Goal: Task Accomplishment & Management: Manage account settings

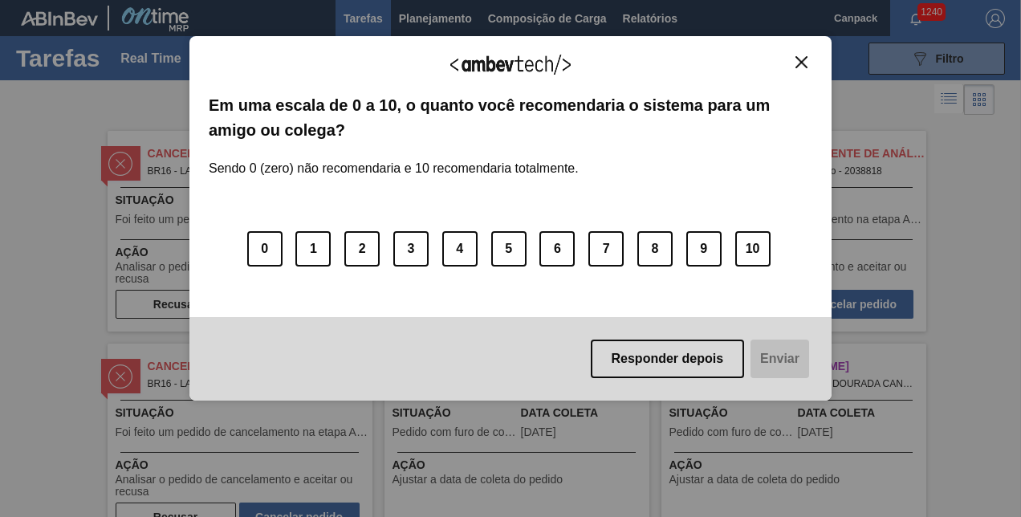
click at [802, 51] on div "Agradecemos seu feedback! Em uma escala de 0 a 10, o quanto você recomendaria o…" at bounding box center [510, 218] width 642 height 364
click at [804, 64] on img "Close" at bounding box center [801, 62] width 12 height 12
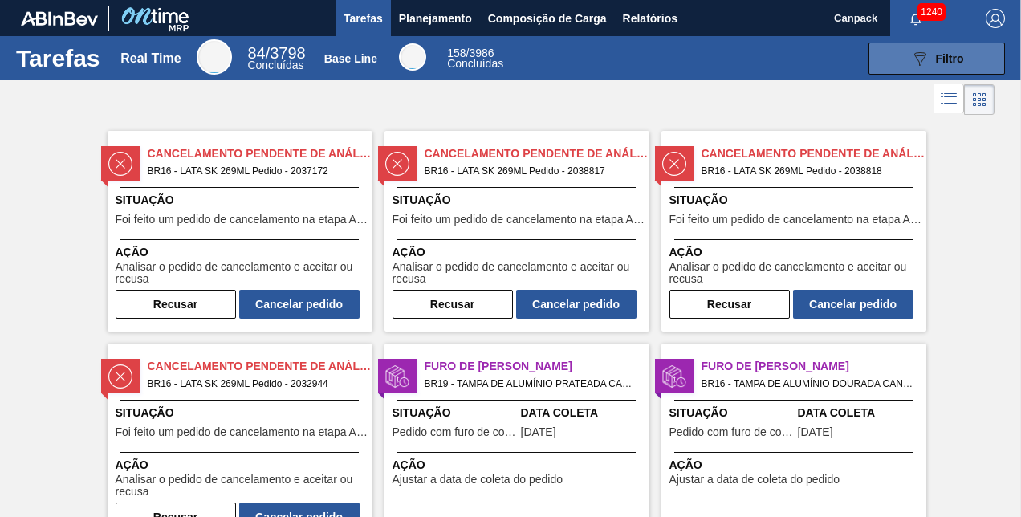
click at [887, 66] on button "089F7B8B-B2A5-4AFE-B5C0-19BA573D28AC Filtro" at bounding box center [937, 59] width 136 height 32
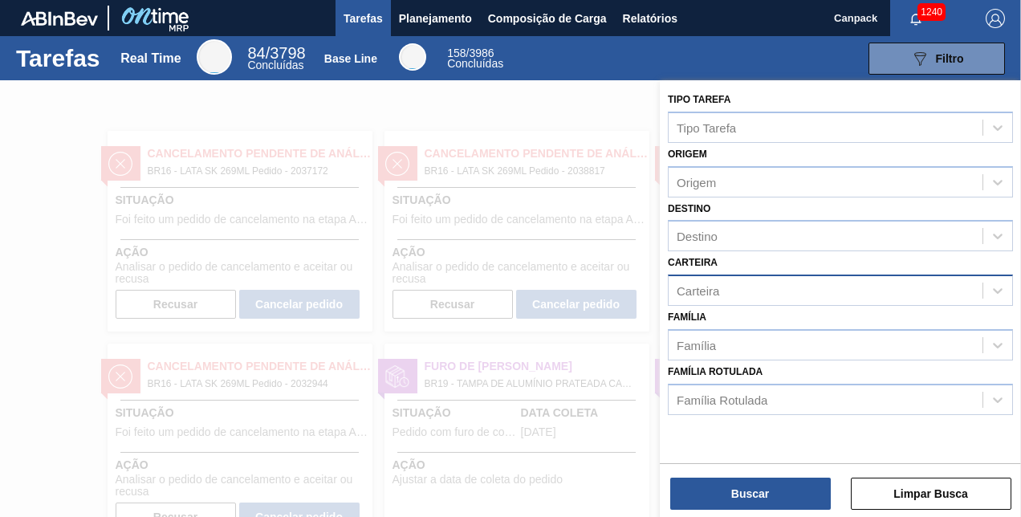
click at [726, 290] on div "Carteira" at bounding box center [826, 290] width 314 height 23
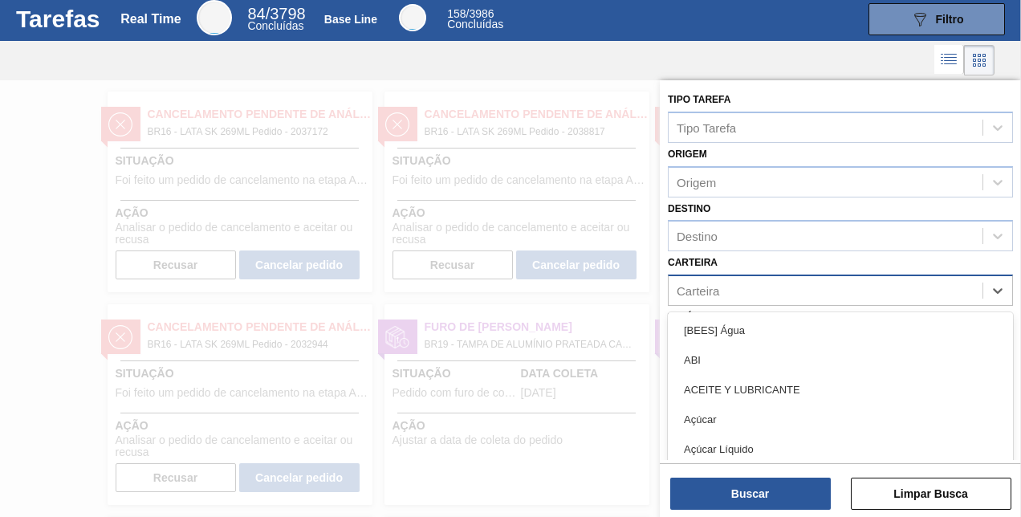
scroll to position [42, 0]
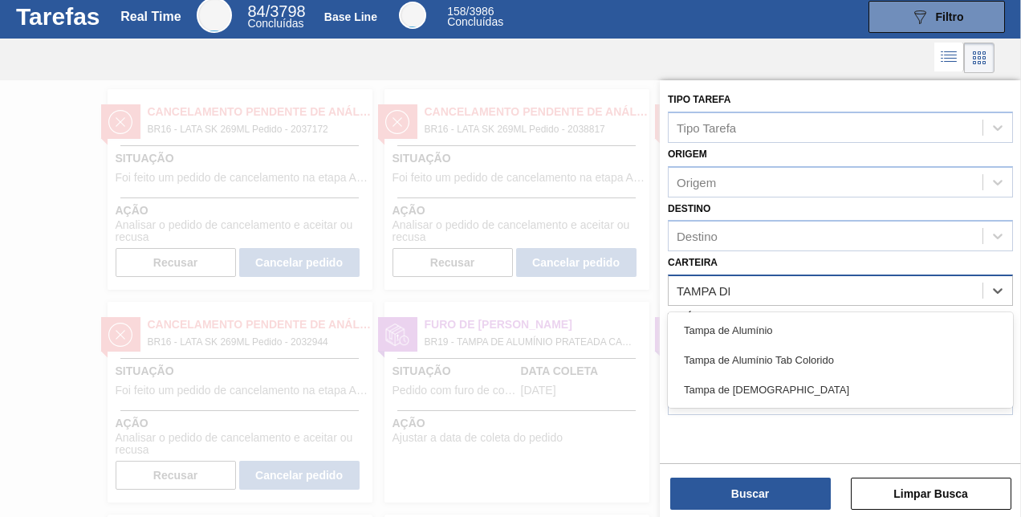
type input "TAMPA DE"
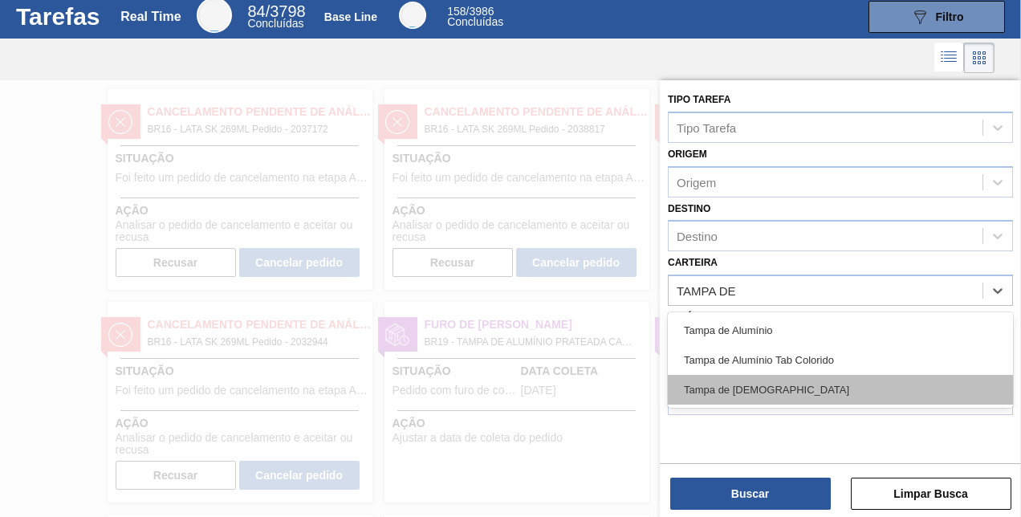
click at [755, 397] on div "Tampa de Lata" at bounding box center [840, 390] width 345 height 30
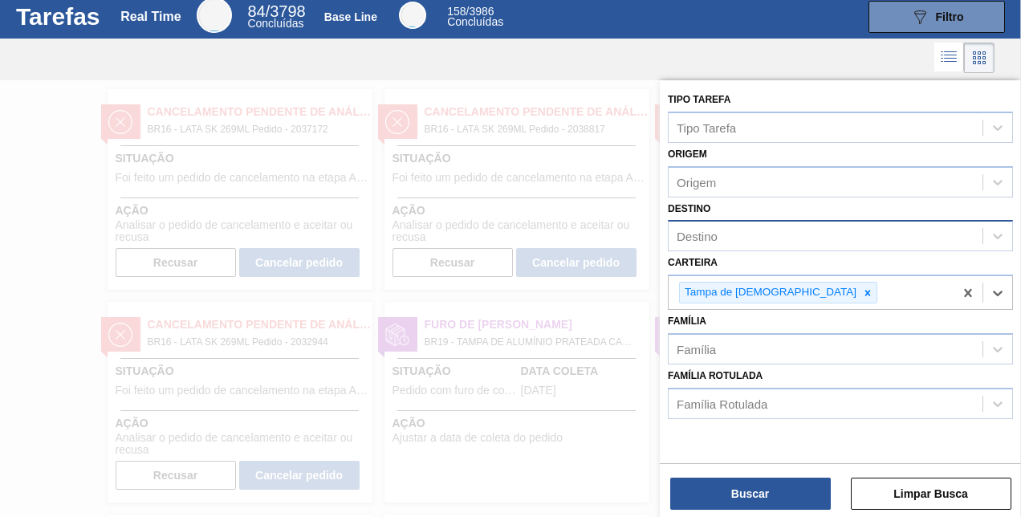
click at [734, 234] on div "Destino" at bounding box center [826, 236] width 314 height 23
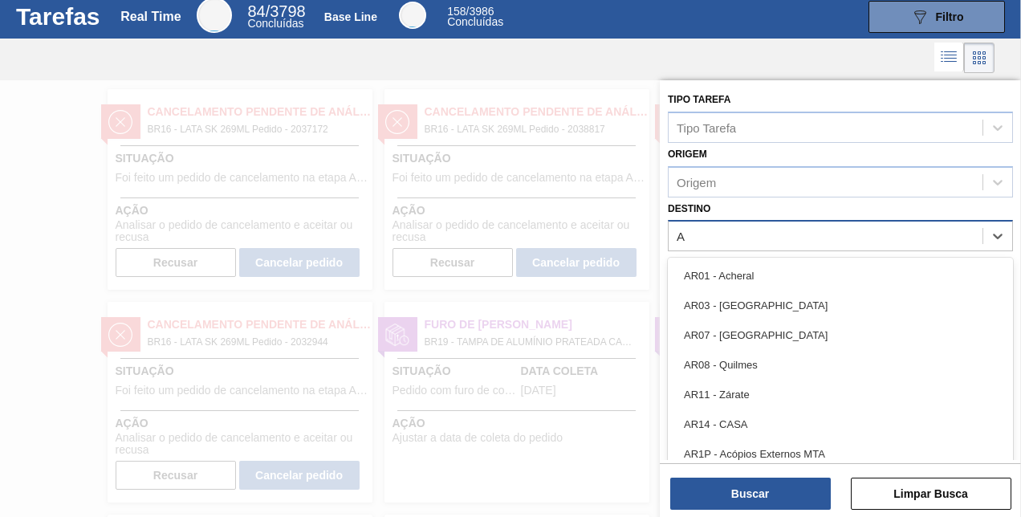
type input "AQ"
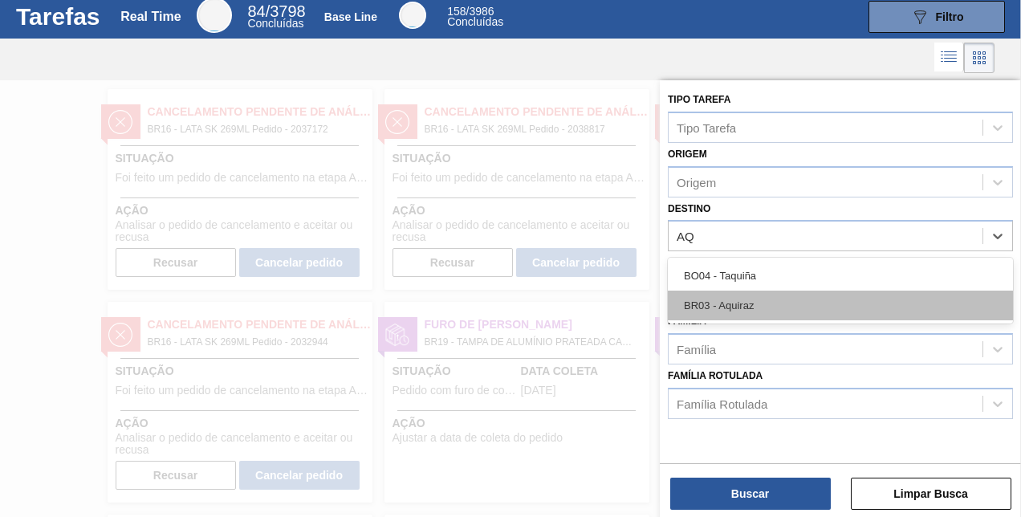
click at [736, 295] on div "BR03 - Aquiraz" at bounding box center [840, 306] width 345 height 30
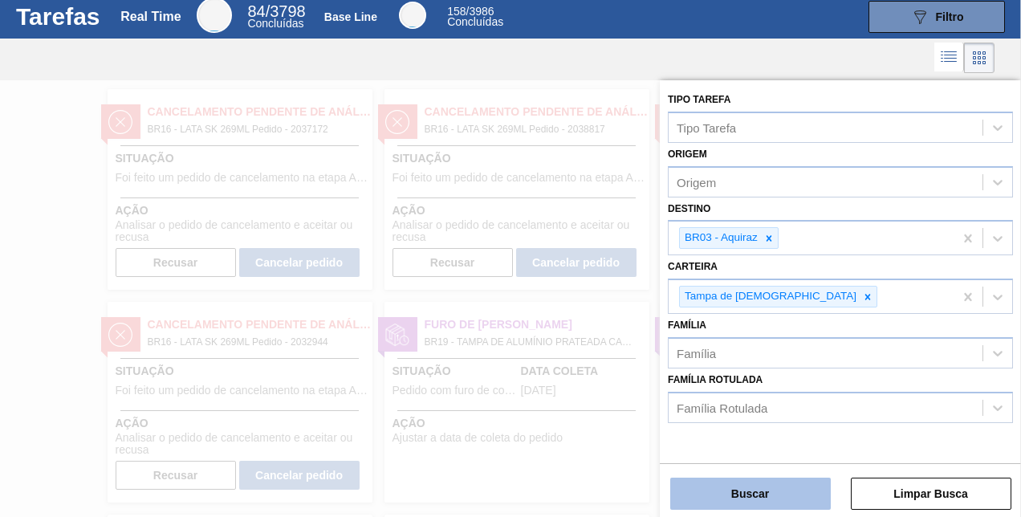
click at [743, 495] on button "Buscar" at bounding box center [750, 494] width 161 height 32
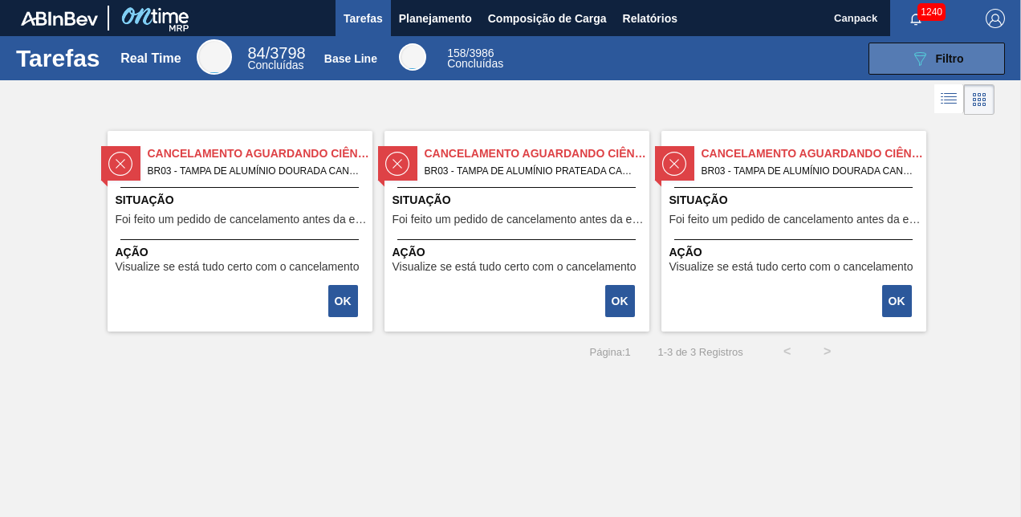
click at [873, 53] on button "089F7B8B-B2A5-4AFE-B5C0-19BA573D28AC Filtro" at bounding box center [937, 59] width 136 height 32
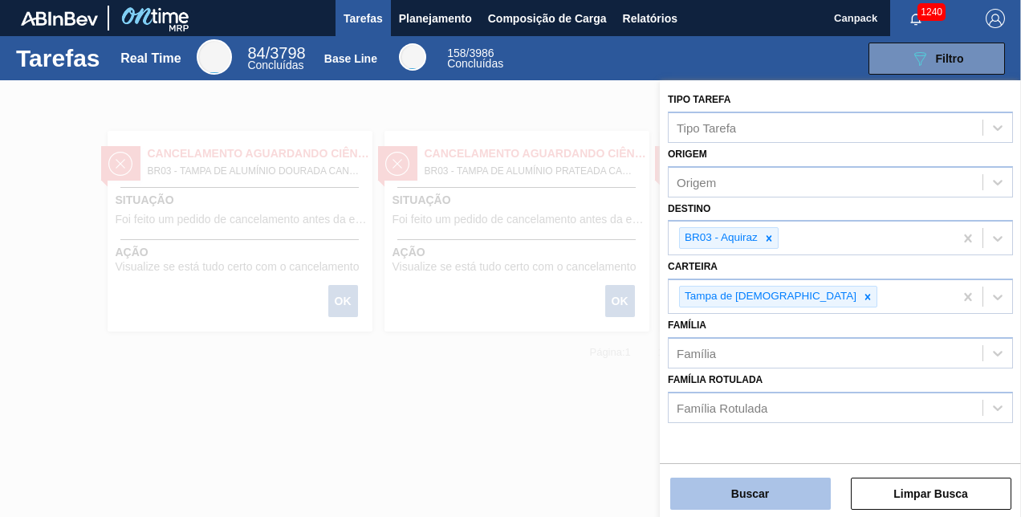
click at [797, 488] on button "Buscar" at bounding box center [750, 494] width 161 height 32
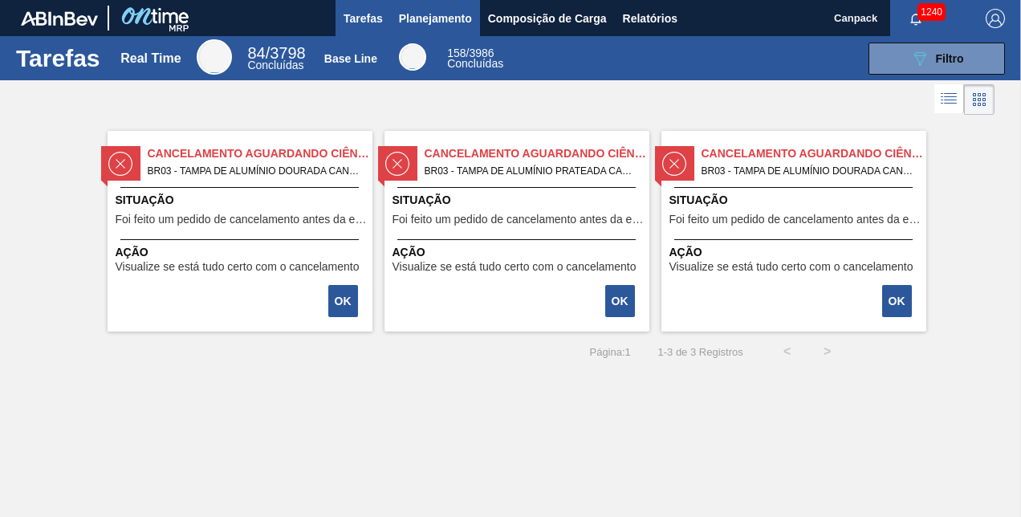
click at [441, 10] on span "Planejamento" at bounding box center [435, 18] width 73 height 19
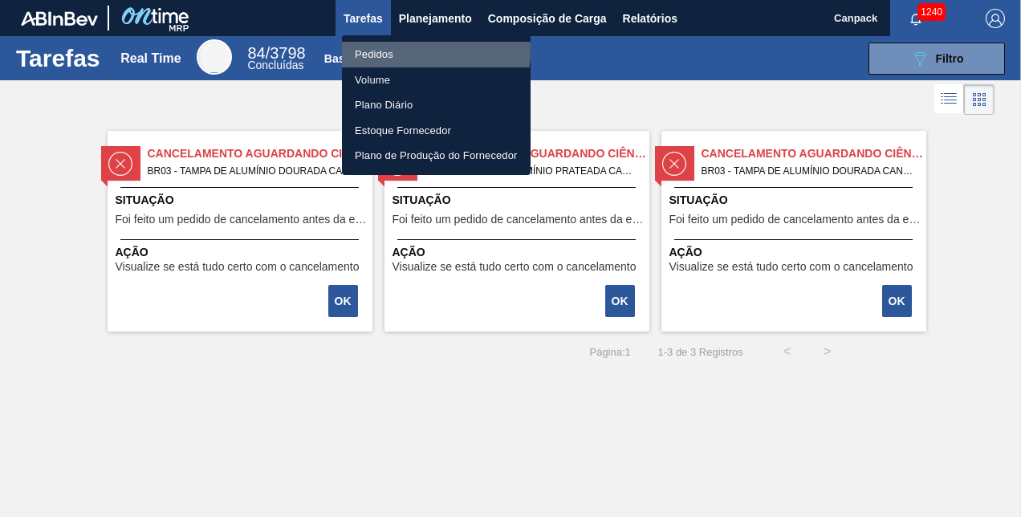
click at [375, 49] on li "Pedidos" at bounding box center [436, 55] width 189 height 26
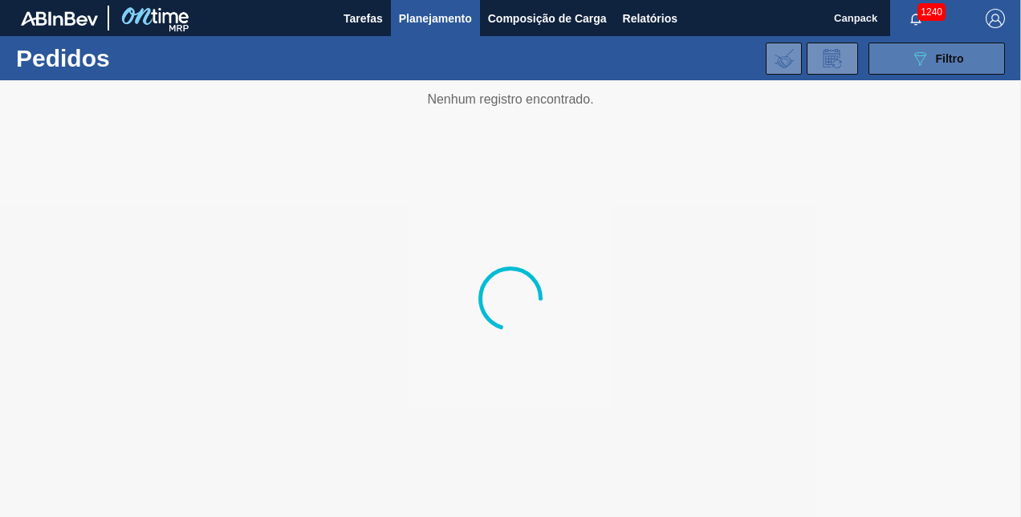
click at [928, 50] on icon "089F7B8B-B2A5-4AFE-B5C0-19BA573D28AC" at bounding box center [919, 58] width 19 height 19
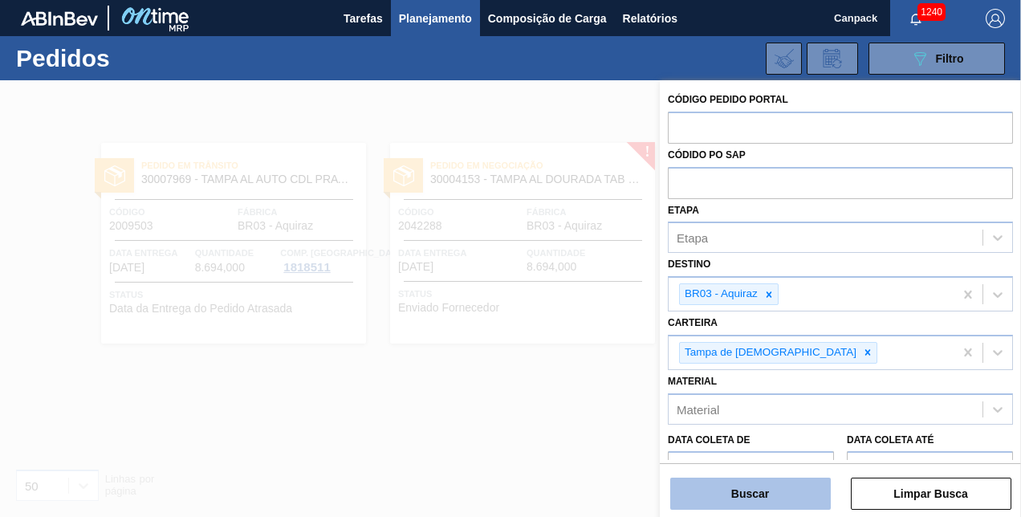
click at [755, 493] on button "Buscar" at bounding box center [750, 494] width 161 height 32
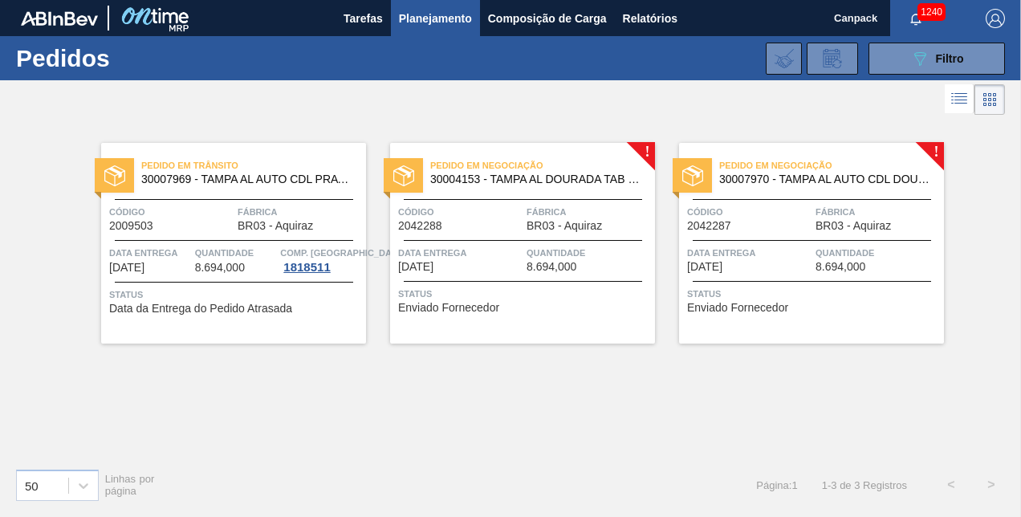
drag, startPoint x: 502, startPoint y: 222, endPoint x: 813, endPoint y: 171, distance: 314.9
click at [910, 59] on icon "089F7B8B-B2A5-4AFE-B5C0-19BA573D28AC" at bounding box center [919, 58] width 19 height 19
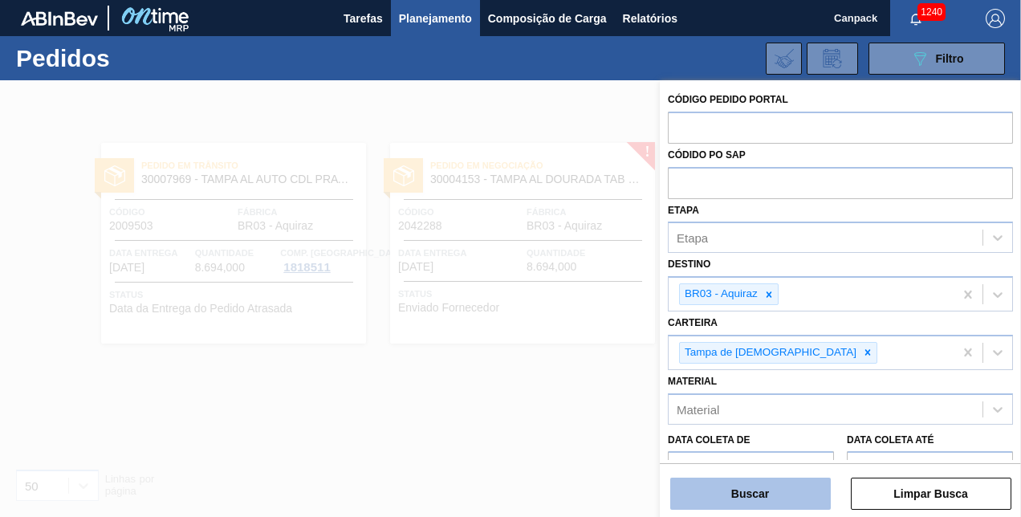
click at [772, 501] on button "Buscar" at bounding box center [750, 494] width 161 height 32
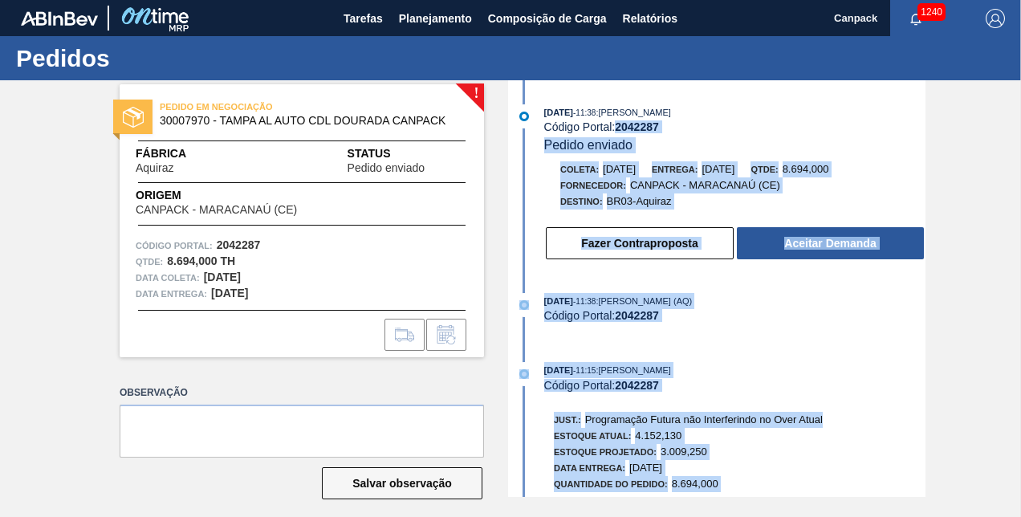
click at [668, 0] on body "Tarefas Planejamento Composição de Carga Relatórios Canpack 1240 Marcar todas c…" at bounding box center [510, 0] width 1021 height 0
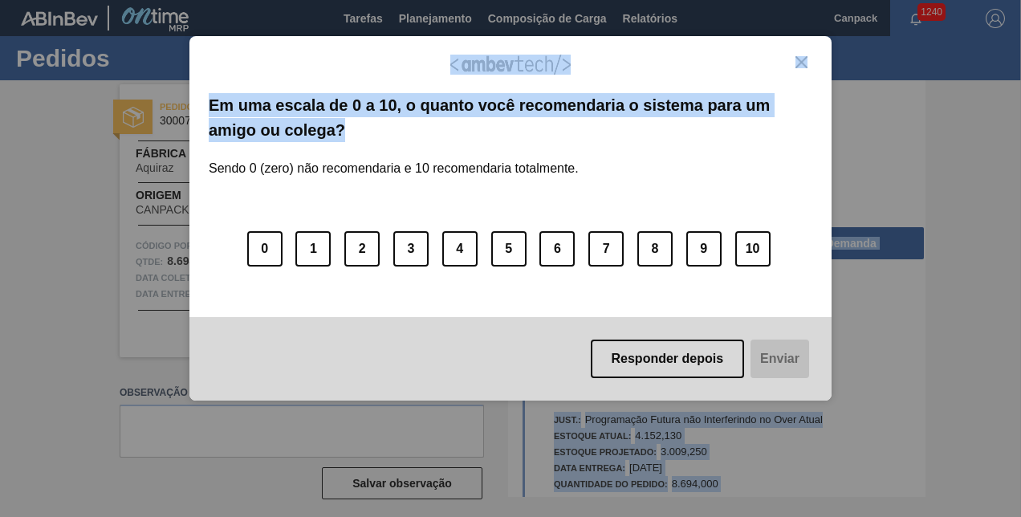
click at [801, 59] on img "Close" at bounding box center [801, 62] width 12 height 12
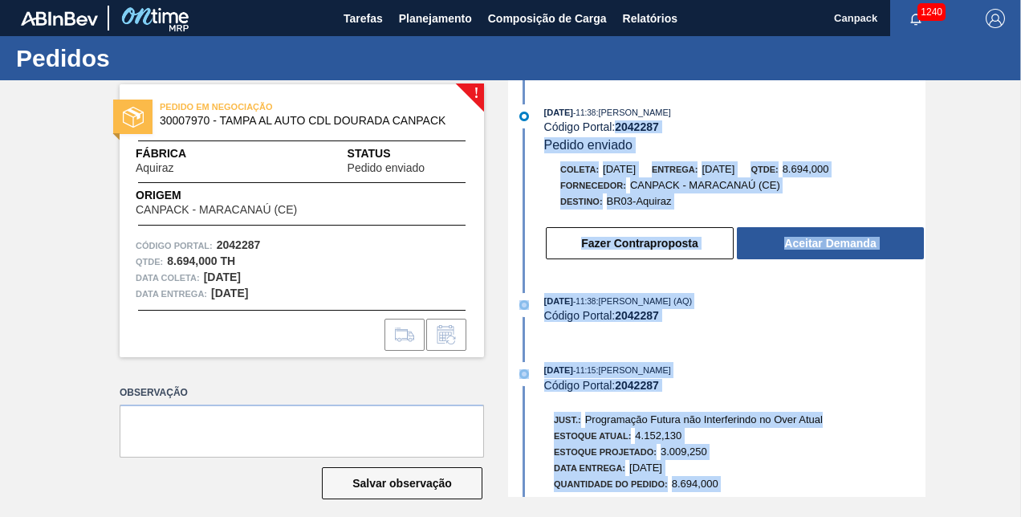
click at [726, 128] on div "Código Portal: 2042287" at bounding box center [734, 126] width 381 height 13
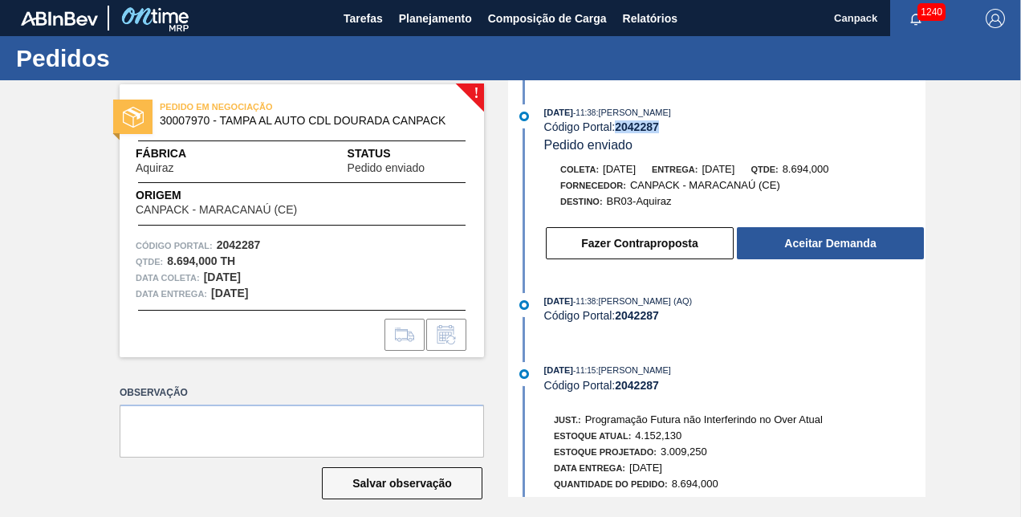
drag, startPoint x: 617, startPoint y: 130, endPoint x: 658, endPoint y: 130, distance: 40.9
click at [658, 130] on strong "2042287" at bounding box center [637, 126] width 44 height 13
copy strong "2042287"
click at [695, 252] on button "Fazer Contraproposta" at bounding box center [640, 243] width 188 height 32
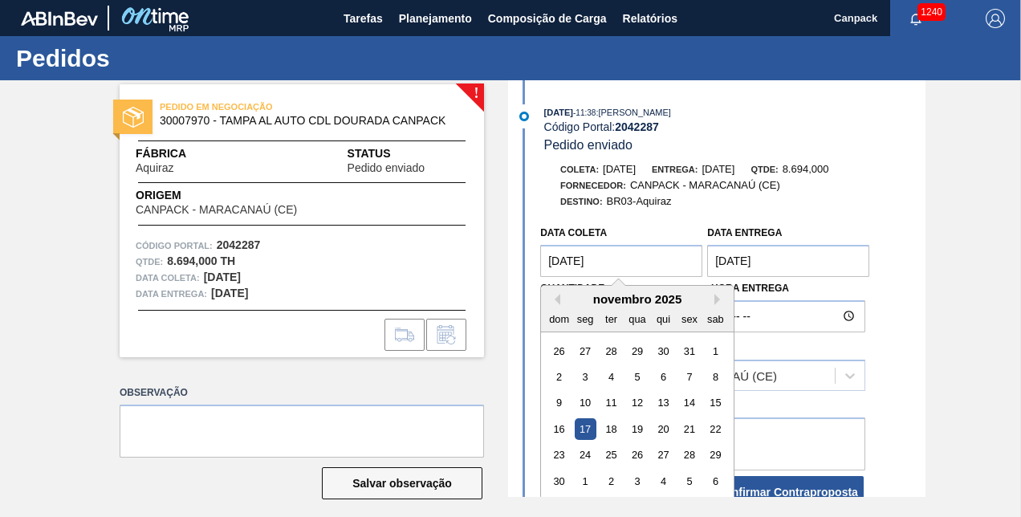
drag, startPoint x: 612, startPoint y: 263, endPoint x: 525, endPoint y: 263, distance: 86.7
click at [525, 263] on div "Data coleta 17/11/2025 Previous Month Next Month novembro 2025 dom seg ter qua …" at bounding box center [718, 364] width 413 height 292
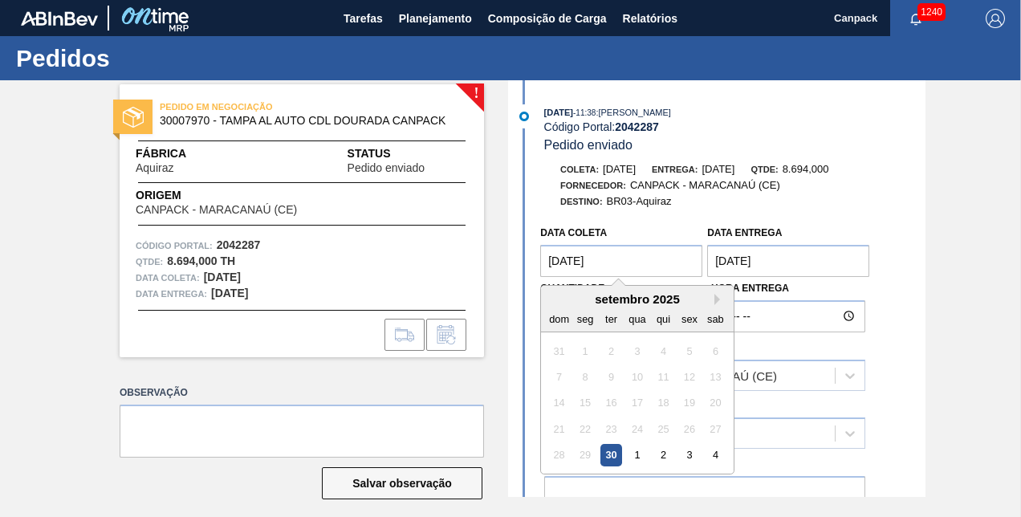
drag, startPoint x: 628, startPoint y: 260, endPoint x: 530, endPoint y: 261, distance: 97.9
click at [530, 261] on div "Data coleta 30/09/2025 Next Month setembro 2025 dom seg ter qua qui sex sab 31 …" at bounding box center [718, 393] width 413 height 351
type coleta "[DATE]"
click at [804, 255] on entrega "[DATE]" at bounding box center [788, 261] width 162 height 32
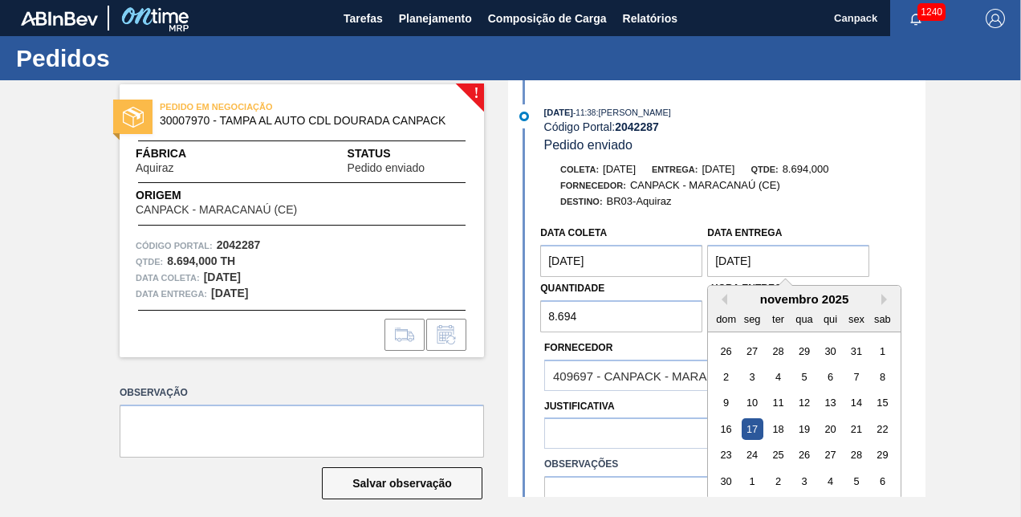
click at [804, 255] on entrega "[DATE]" at bounding box center [788, 261] width 162 height 32
type entrega "1"
paste entrega "[DATE]"
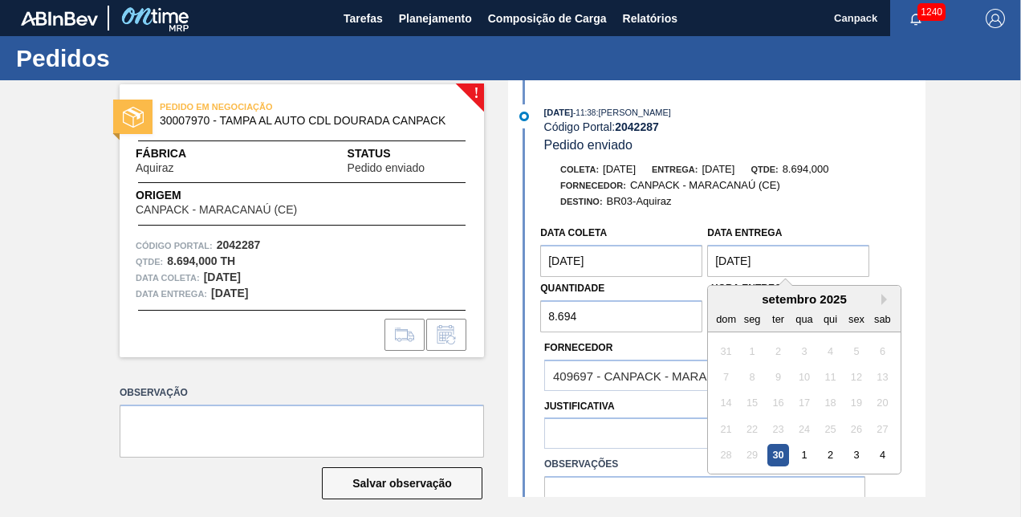
type entrega "[DATE]"
click at [779, 458] on div "30" at bounding box center [778, 455] width 22 height 22
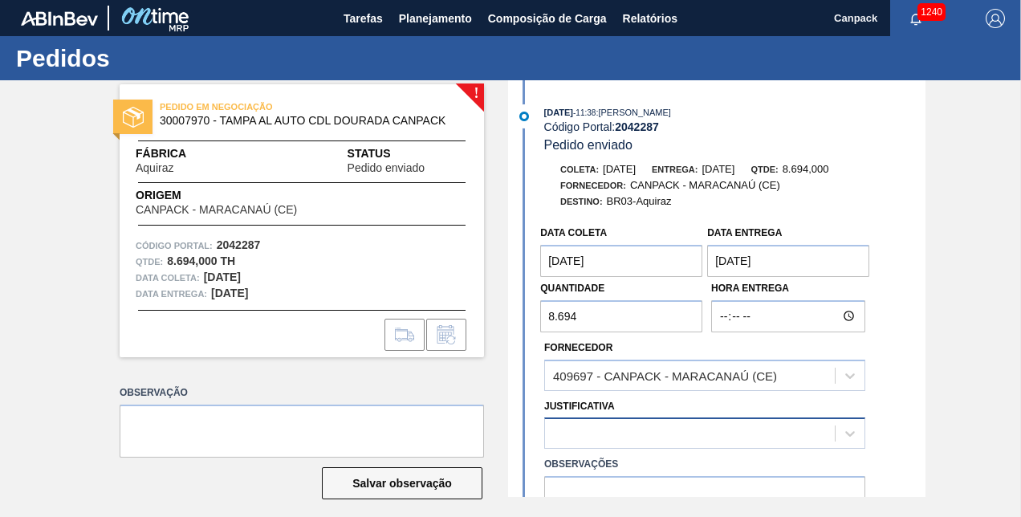
click at [661, 432] on div at bounding box center [690, 433] width 290 height 23
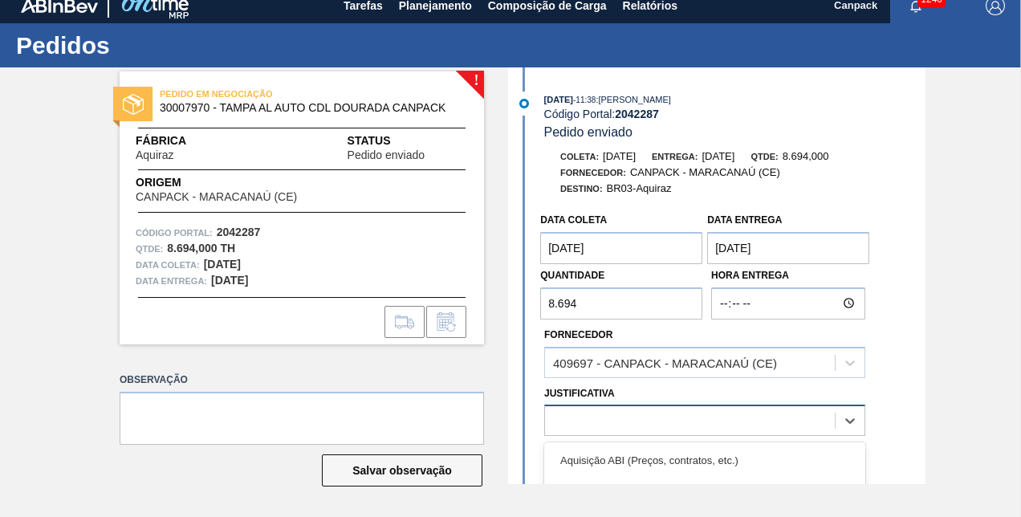
click at [600, 416] on div at bounding box center [690, 420] width 290 height 23
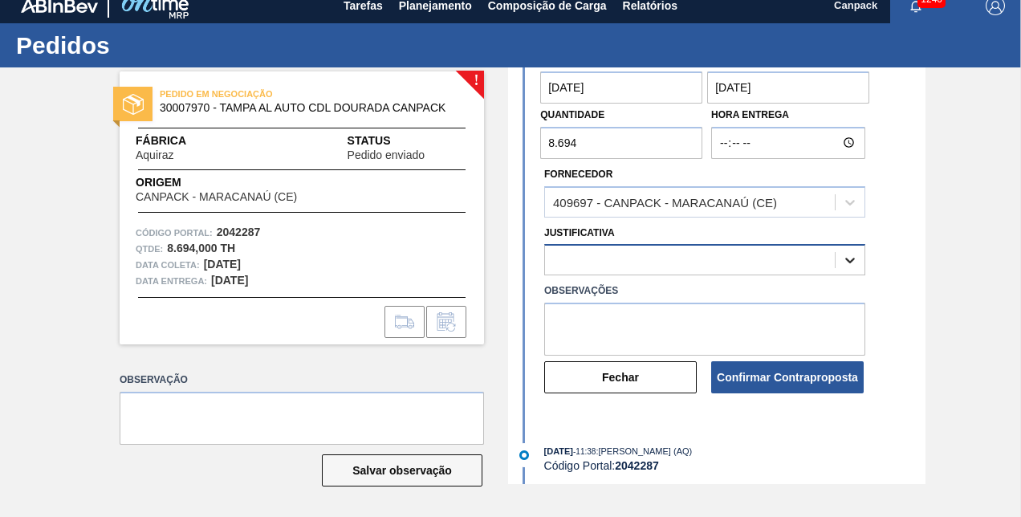
click at [855, 268] on icon at bounding box center [850, 260] width 16 height 16
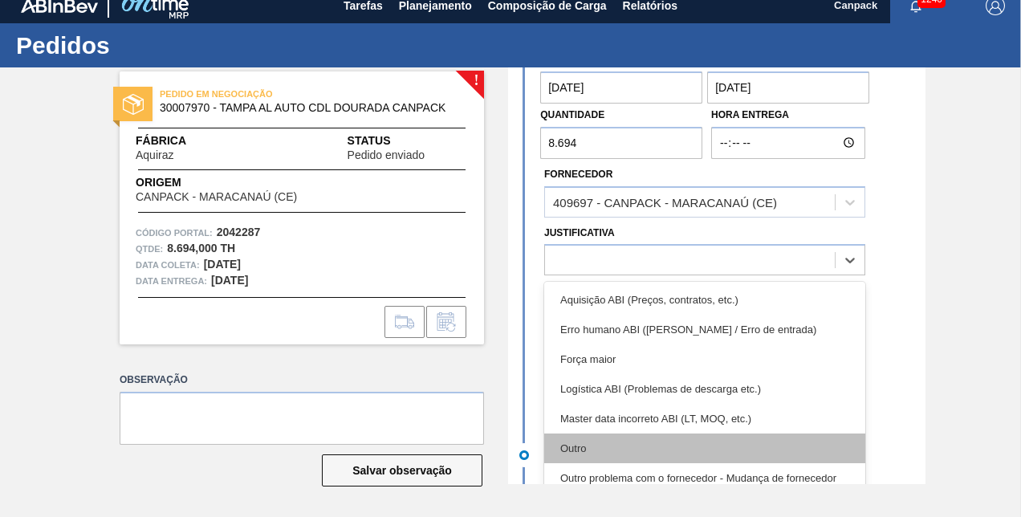
click at [569, 446] on div "Outro" at bounding box center [704, 448] width 321 height 30
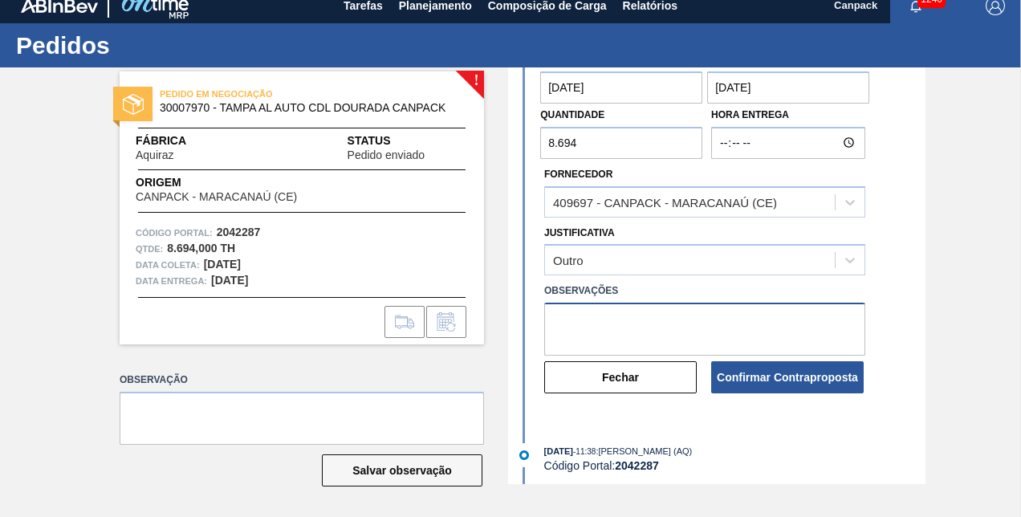
click at [592, 332] on textarea at bounding box center [704, 329] width 321 height 53
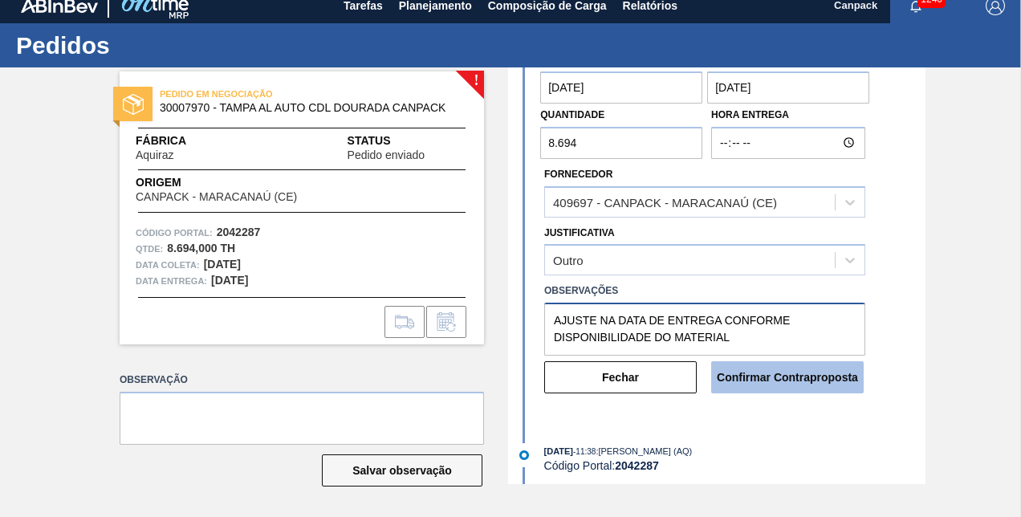
type textarea "AJUSTE NA DATA DE ENTREGA CONFORME DISPONIBILIDADE DO MATERIAL"
click at [783, 390] on button "Confirmar Contraproposta" at bounding box center [787, 377] width 153 height 32
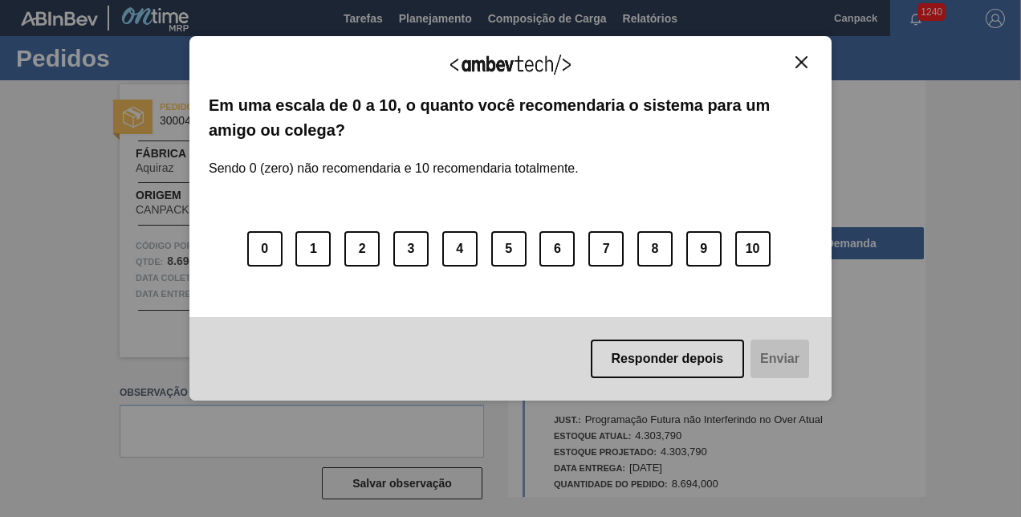
click at [801, 56] on img "Close" at bounding box center [801, 62] width 12 height 12
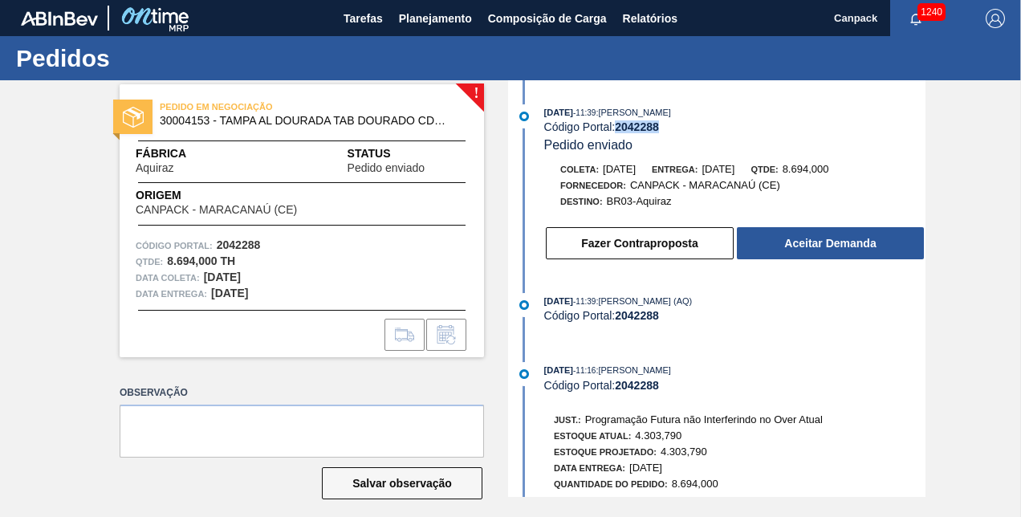
drag, startPoint x: 619, startPoint y: 130, endPoint x: 668, endPoint y: 129, distance: 49.0
click at [668, 129] on div "Código Portal: 2042288" at bounding box center [734, 126] width 381 height 13
copy strong "2042288"
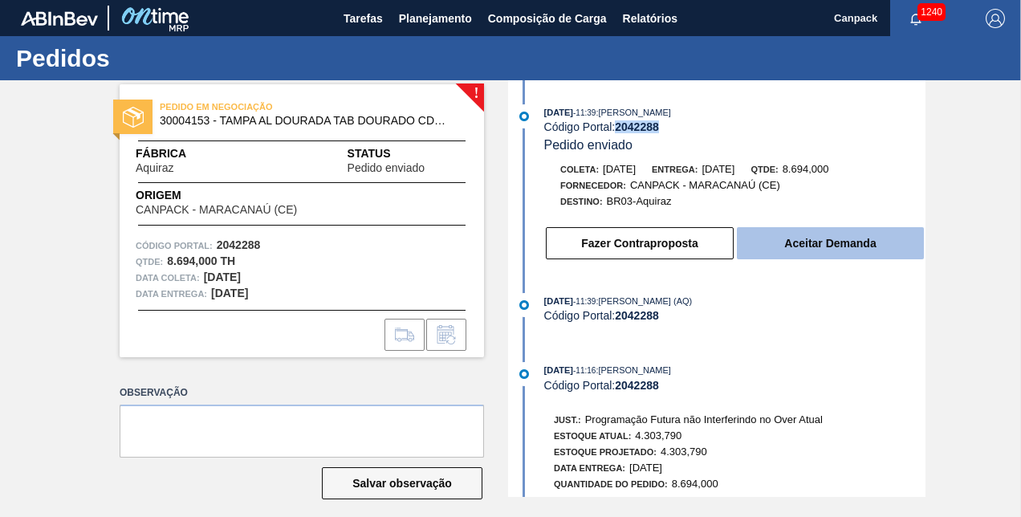
click at [809, 244] on button "Aceitar Demanda" at bounding box center [830, 243] width 187 height 32
